Goal: Feedback & Contribution: Contribute content

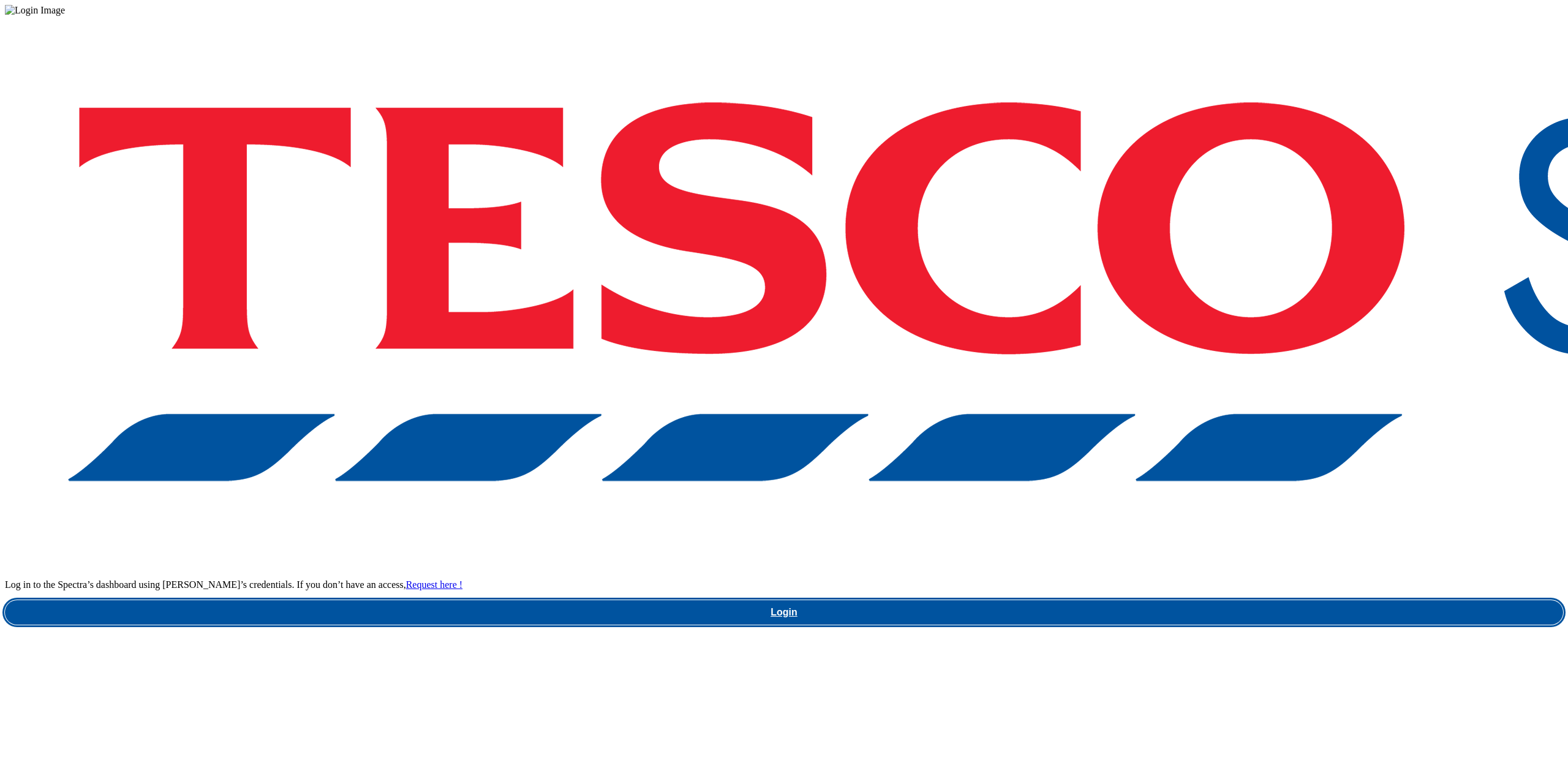
click at [1146, 600] on link "Login" at bounding box center [784, 612] width 1558 height 24
click at [1122, 600] on link "Login" at bounding box center [784, 612] width 1558 height 24
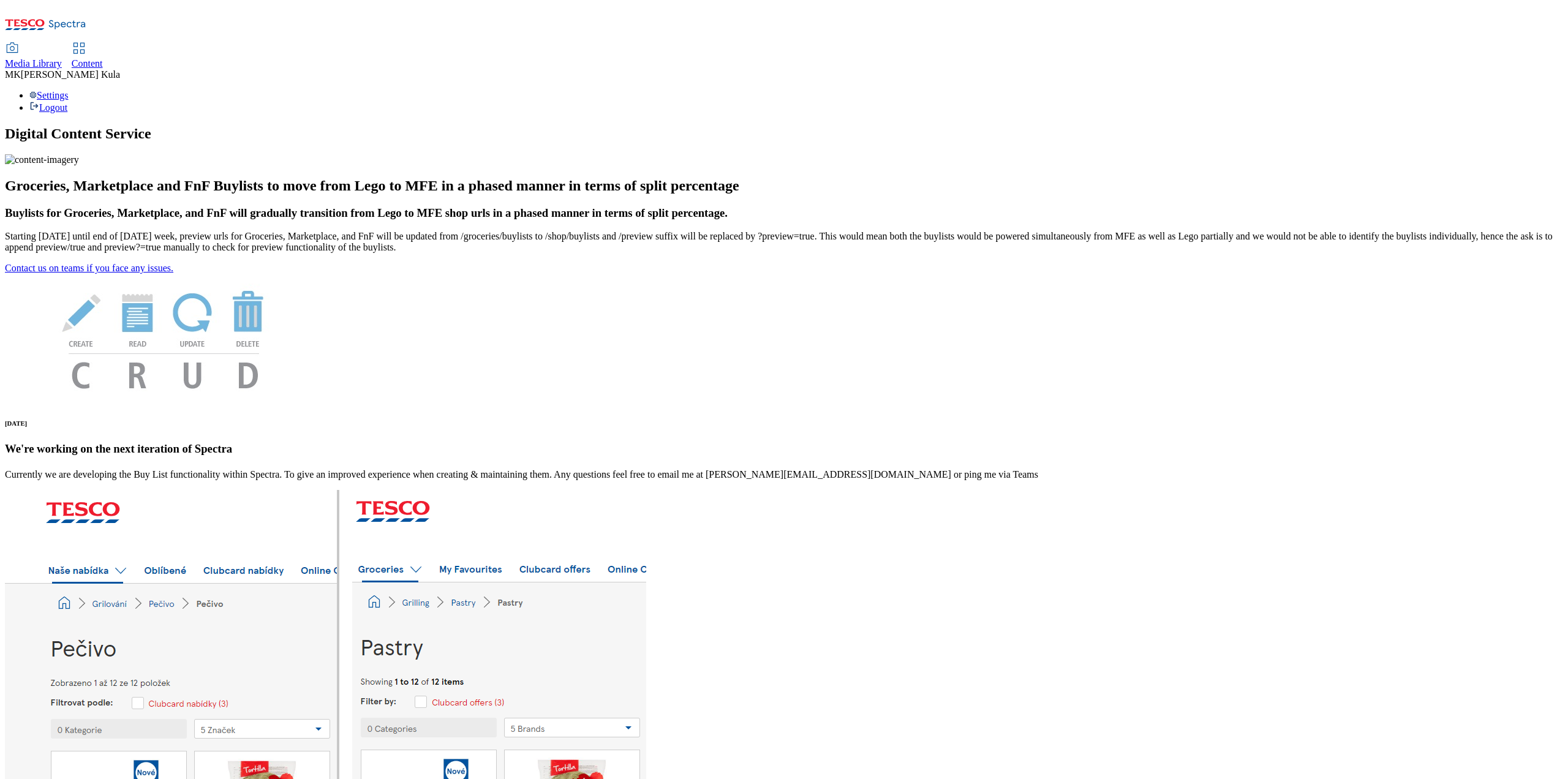
click at [62, 58] on span "Media Library" at bounding box center [33, 63] width 57 height 11
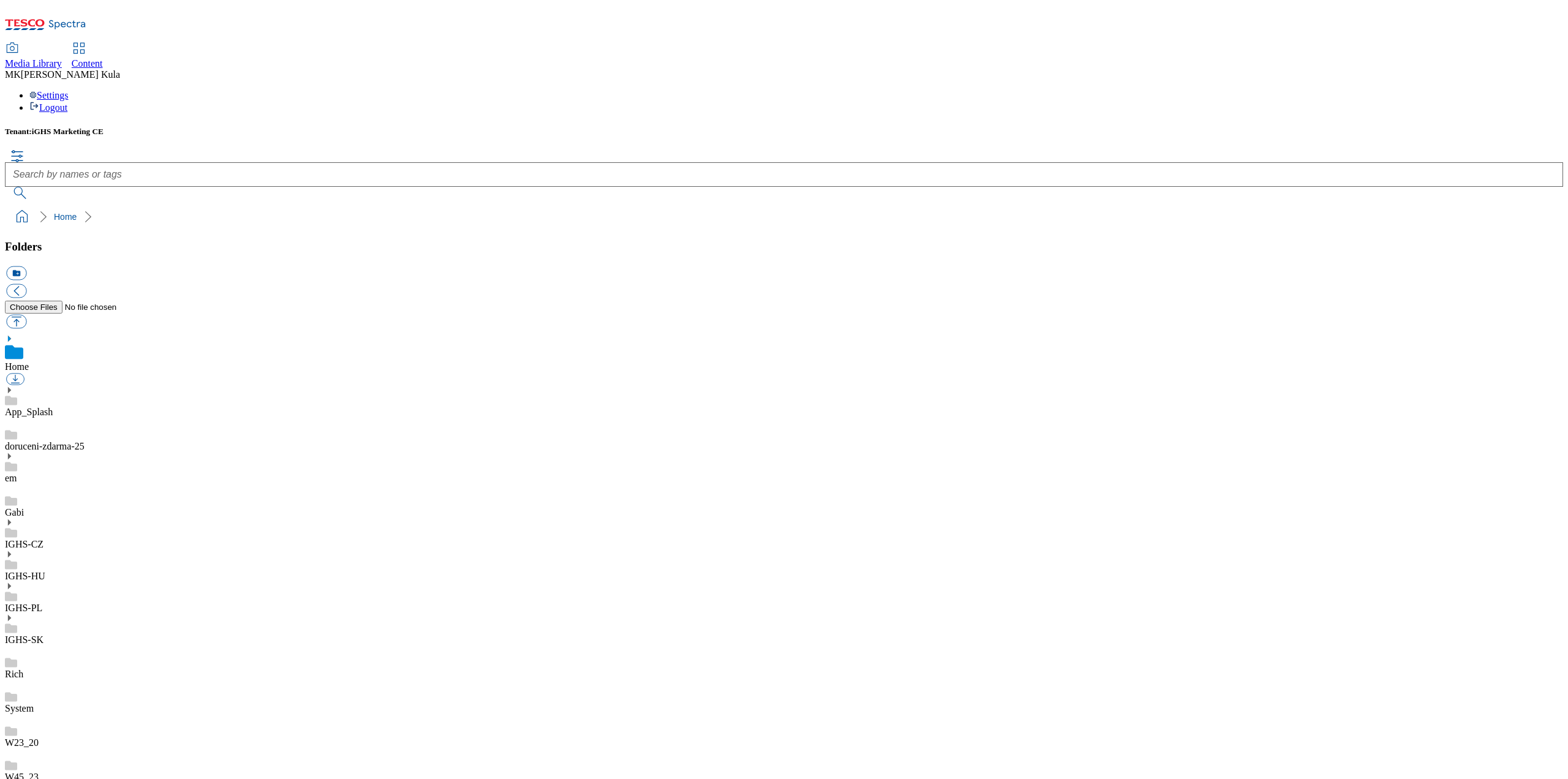
click at [13, 518] on icon at bounding box center [9, 522] width 9 height 9
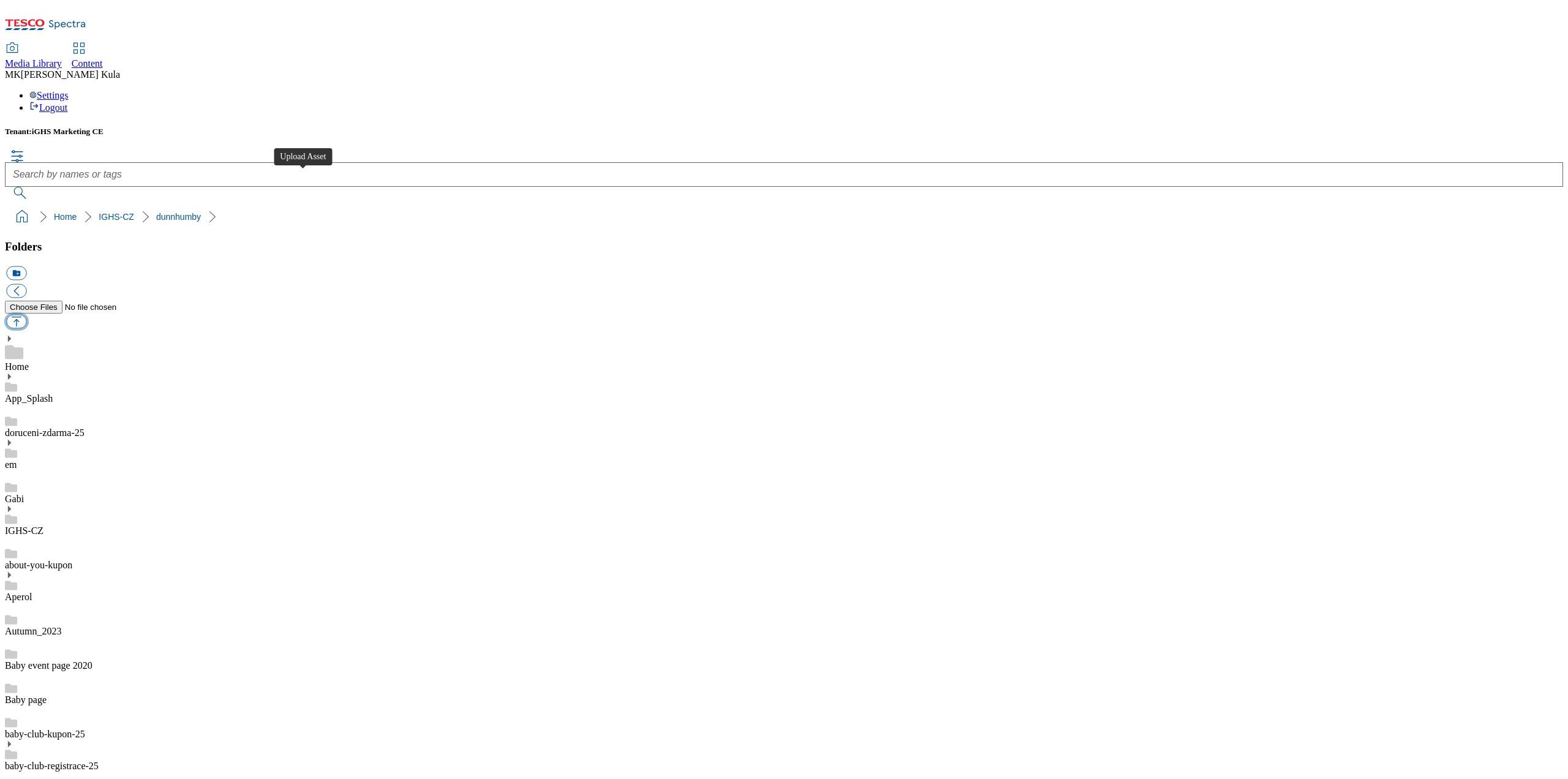
click at [26, 314] on button "button" at bounding box center [16, 321] width 20 height 14
type input "C:\fakepath\Captain_Morgan_FAI_CZ.jpg"
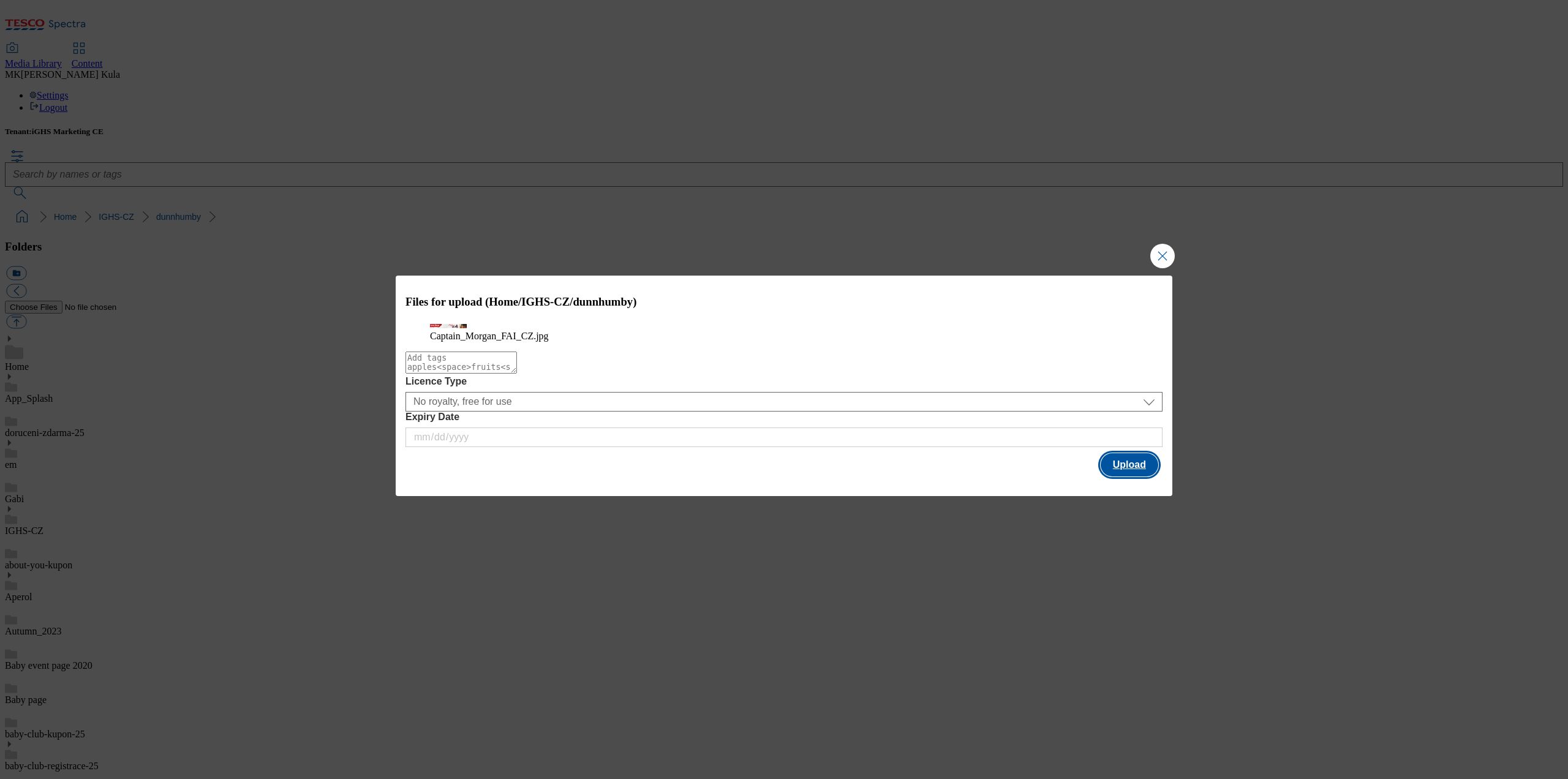
click at [1120, 477] on button "Upload" at bounding box center [1129, 464] width 57 height 23
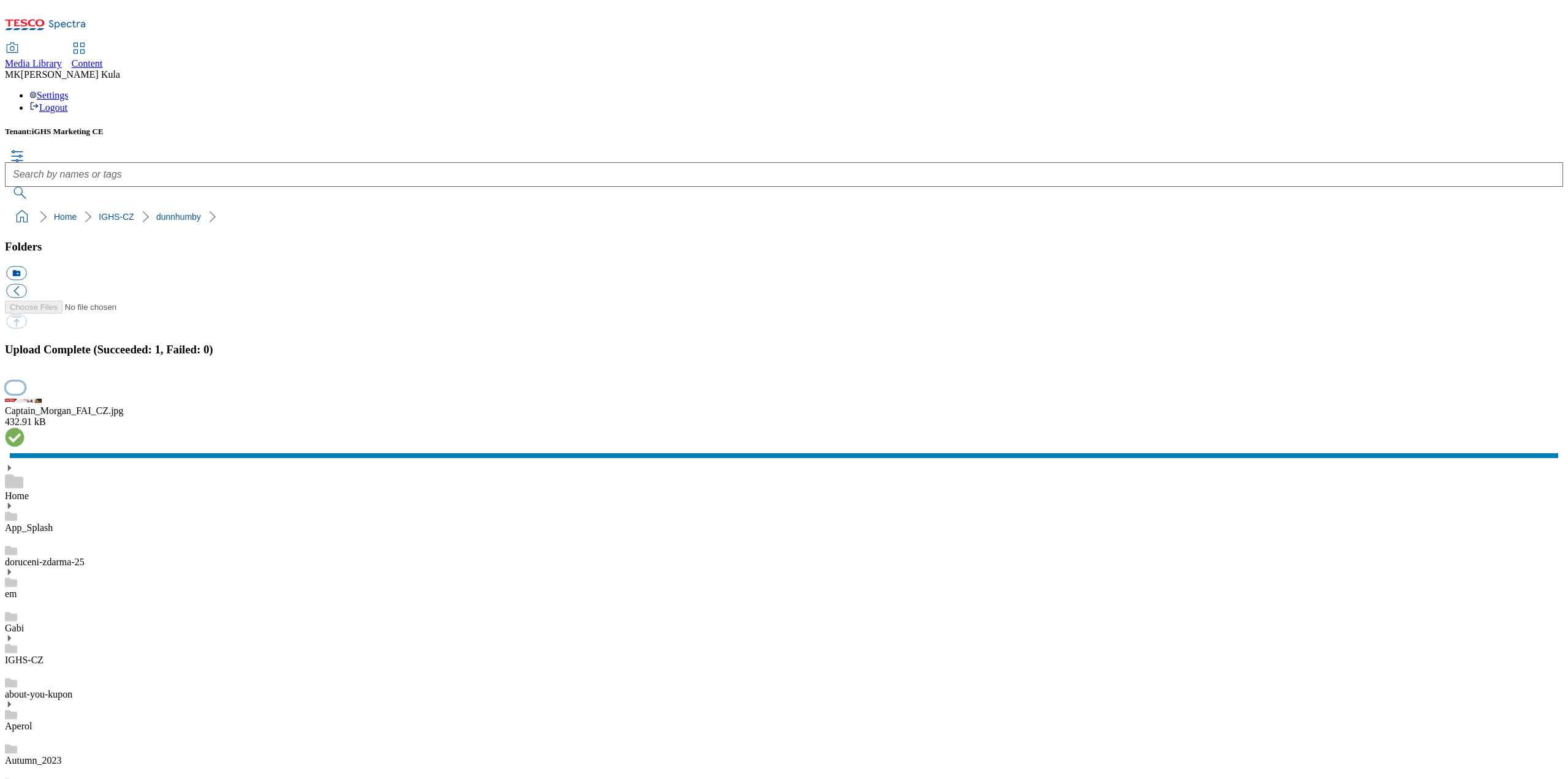
click at [24, 393] on button "button" at bounding box center [15, 388] width 18 height 12
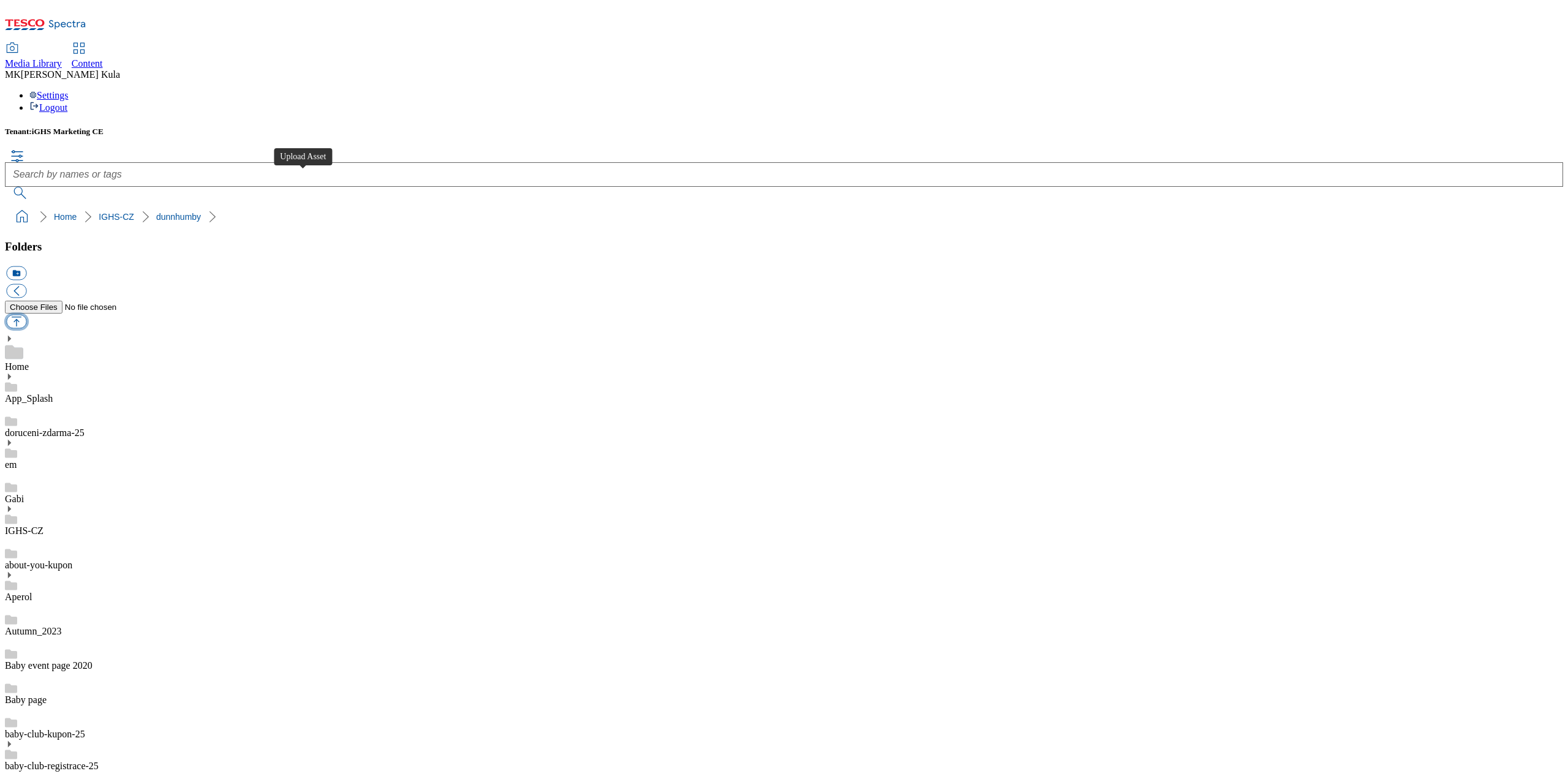
click at [26, 314] on button "button" at bounding box center [16, 321] width 20 height 14
type input "C:\fakepath\Captain_Morgan_FAI_EN.jpg"
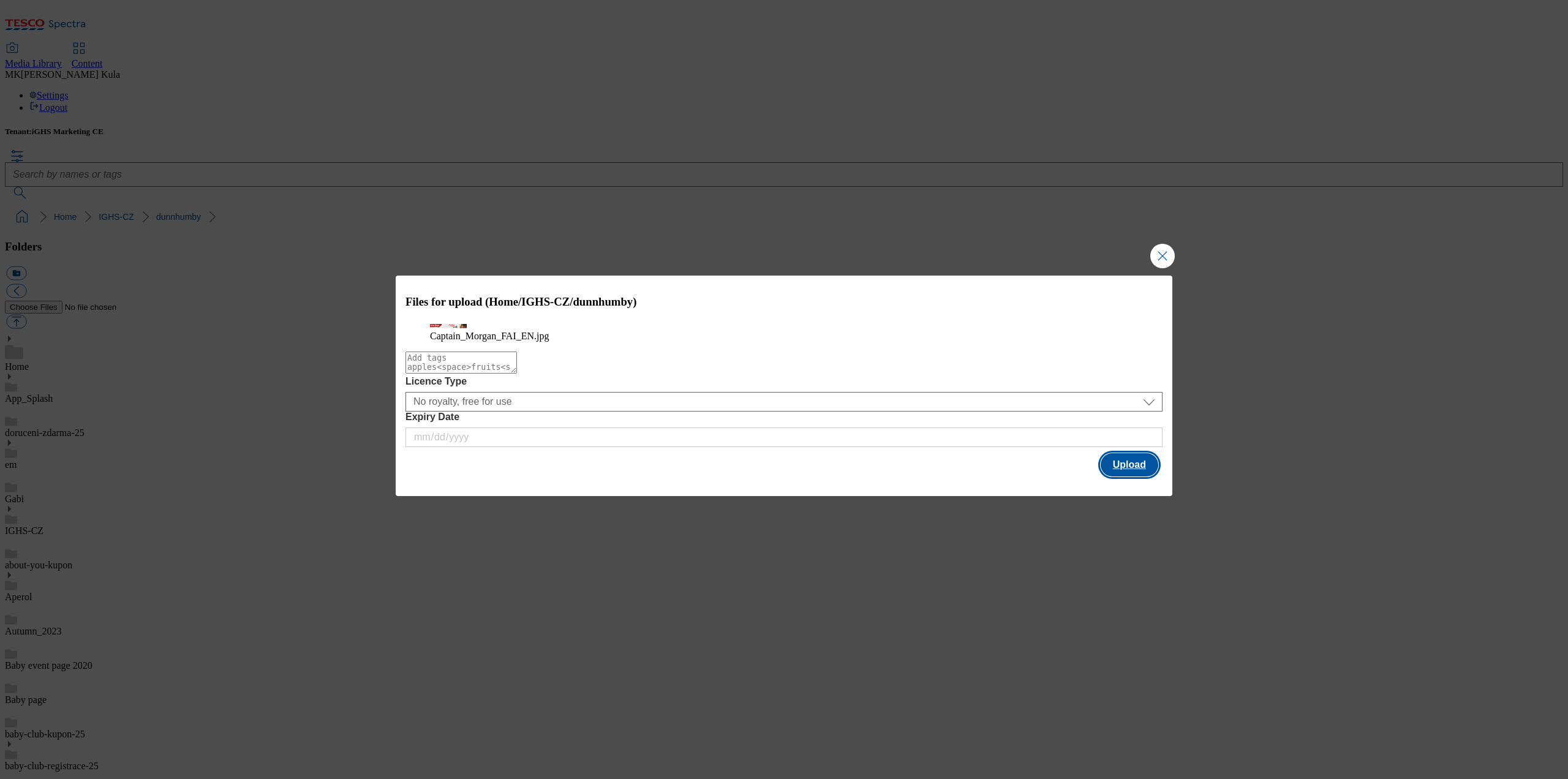
click at [1114, 477] on button "Upload" at bounding box center [1129, 464] width 57 height 23
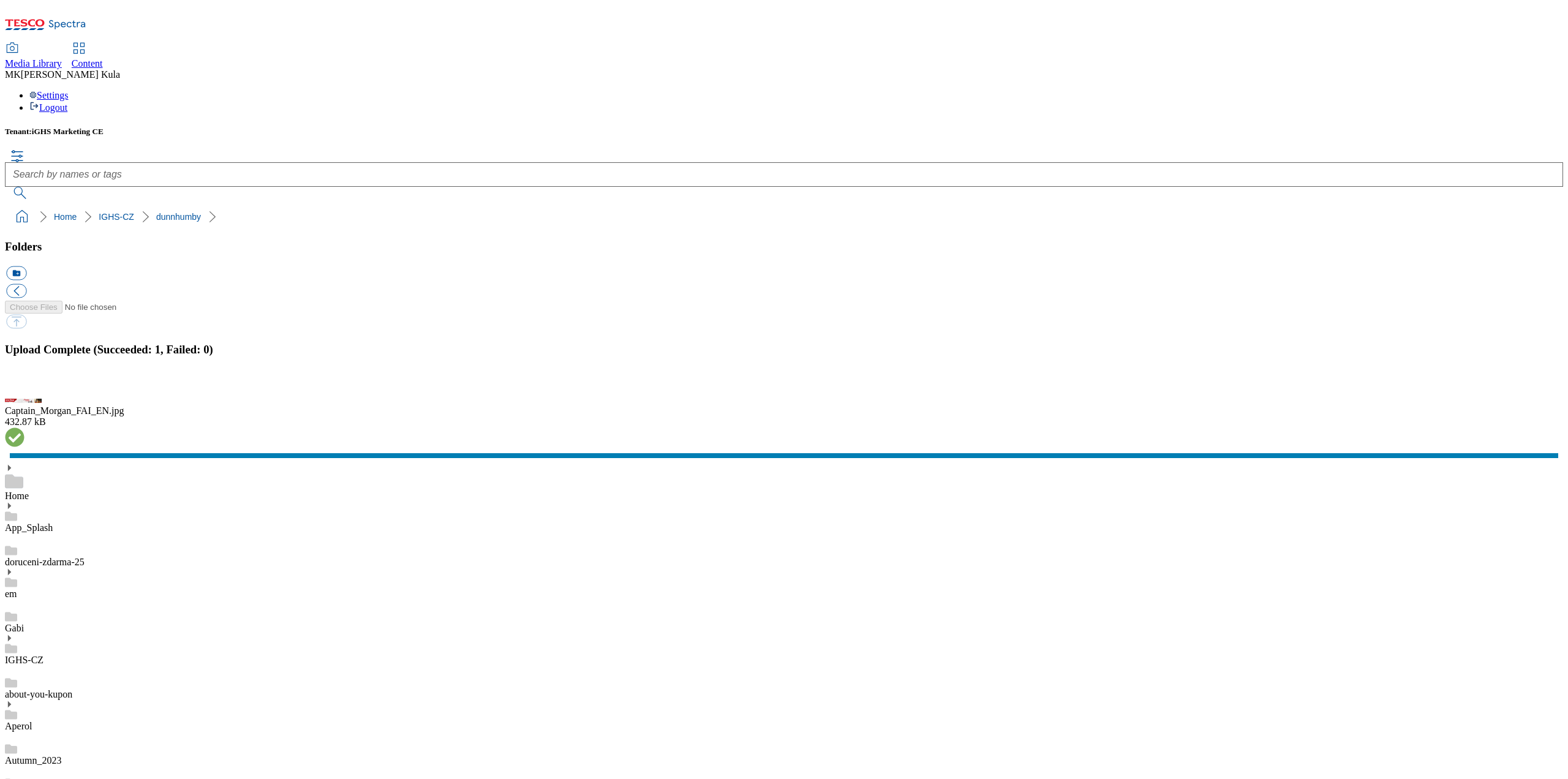
click at [24, 393] on button "button" at bounding box center [15, 388] width 18 height 12
